Goal: Find specific page/section: Find specific page/section

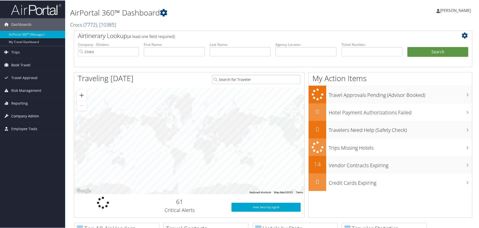
drag, startPoint x: 34, startPoint y: 115, endPoint x: 36, endPoint y: 117, distance: 3.1
click at [34, 115] on span "Company Admin" at bounding box center [25, 115] width 28 height 13
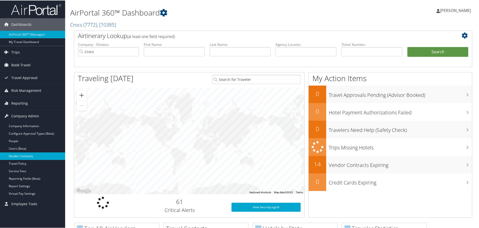
click at [31, 154] on link "Vendor Contracts" at bounding box center [32, 156] width 65 height 8
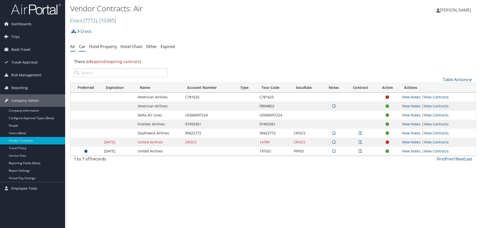
click at [80, 46] on link "Car" at bounding box center [82, 47] width 7 height 6
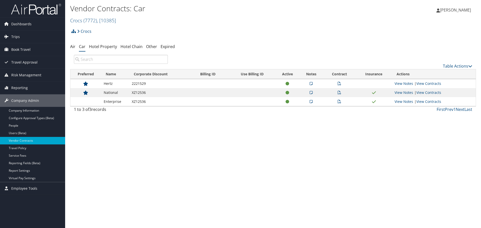
click at [86, 102] on td at bounding box center [85, 101] width 31 height 9
click at [311, 104] on td at bounding box center [311, 101] width 24 height 9
click at [312, 102] on icon at bounding box center [310, 102] width 3 height 4
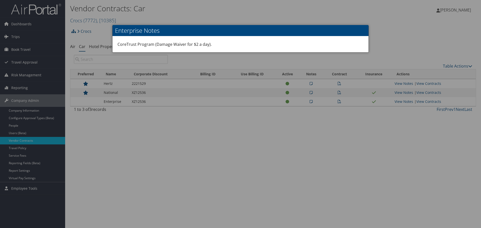
click at [336, 165] on div at bounding box center [240, 114] width 481 height 228
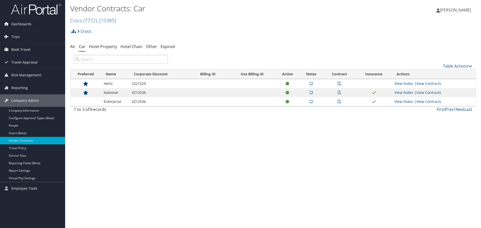
click at [312, 92] on icon at bounding box center [310, 93] width 3 height 4
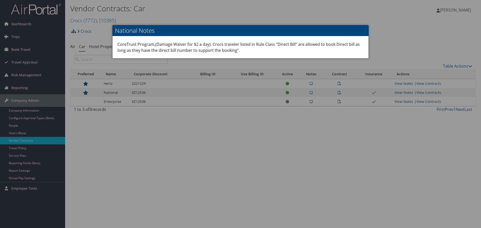
click at [313, 159] on div at bounding box center [240, 114] width 481 height 228
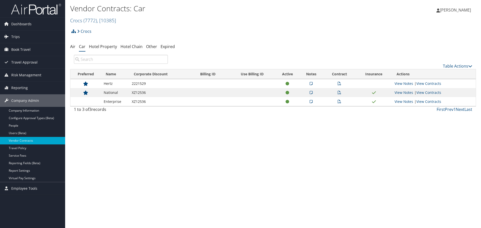
click at [310, 83] on icon at bounding box center [310, 84] width 3 height 4
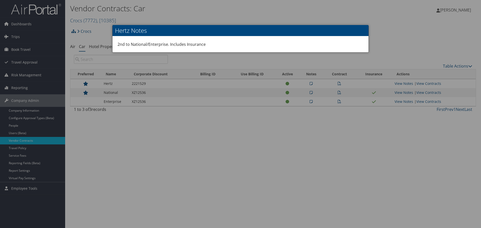
click at [231, 138] on div at bounding box center [240, 114] width 481 height 228
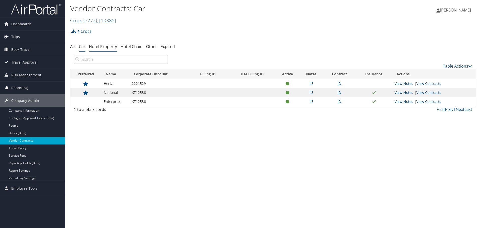
click at [111, 45] on link "Hotel Property" at bounding box center [103, 47] width 28 height 6
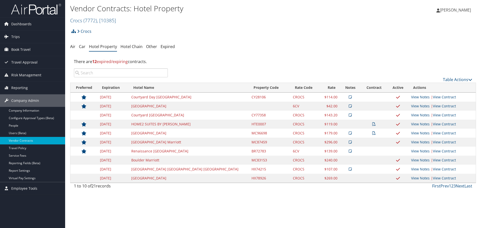
click at [348, 97] on icon at bounding box center [349, 97] width 3 height 4
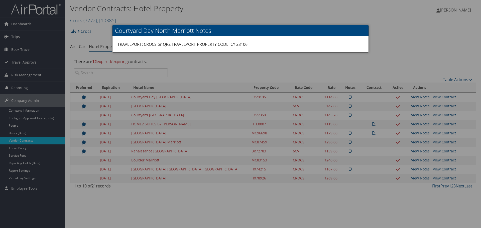
click at [335, 97] on div at bounding box center [240, 114] width 481 height 228
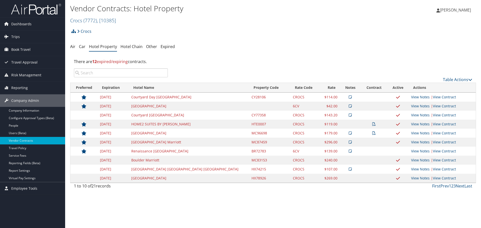
click at [348, 107] on icon at bounding box center [349, 106] width 3 height 4
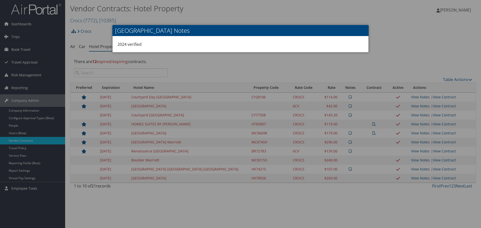
click at [361, 124] on div at bounding box center [240, 114] width 481 height 228
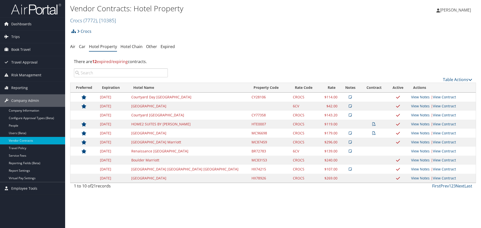
click at [372, 125] on icon at bounding box center [374, 124] width 4 height 4
click at [372, 132] on icon at bounding box center [374, 133] width 4 height 4
click at [132, 46] on link "Hotel Chain" at bounding box center [131, 47] width 22 height 6
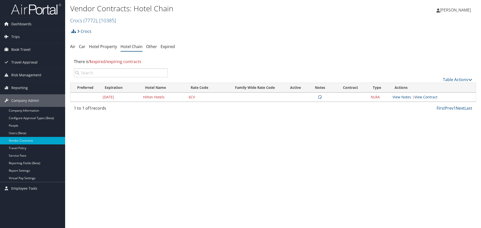
click at [321, 96] on icon at bounding box center [319, 97] width 3 height 4
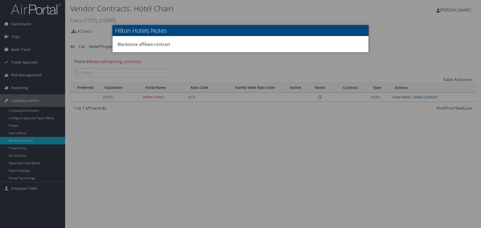
drag, startPoint x: 237, startPoint y: 162, endPoint x: 172, endPoint y: 109, distance: 83.6
click at [237, 162] on div at bounding box center [240, 114] width 481 height 228
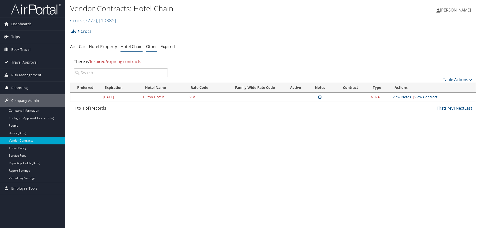
click at [152, 46] on link "Other" at bounding box center [151, 47] width 11 height 6
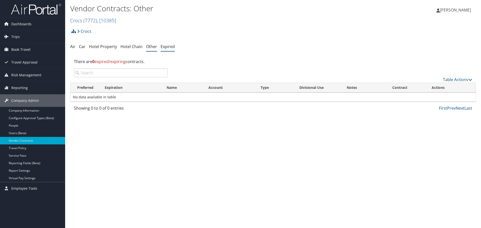
click at [167, 46] on link "Expired" at bounding box center [167, 47] width 14 height 6
